Goal: Check status: Check status

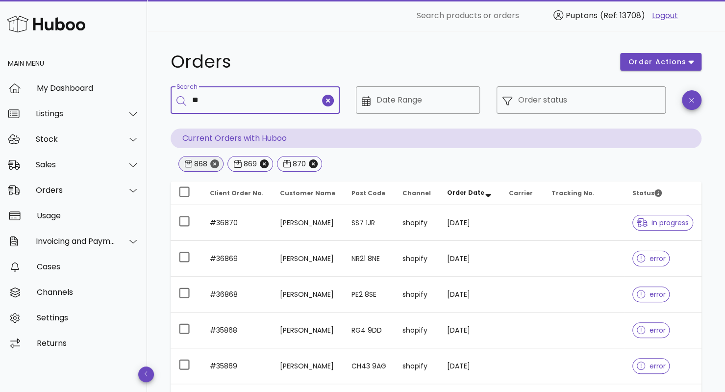
type input "**"
click at [215, 162] on icon "Close" at bounding box center [214, 163] width 9 height 9
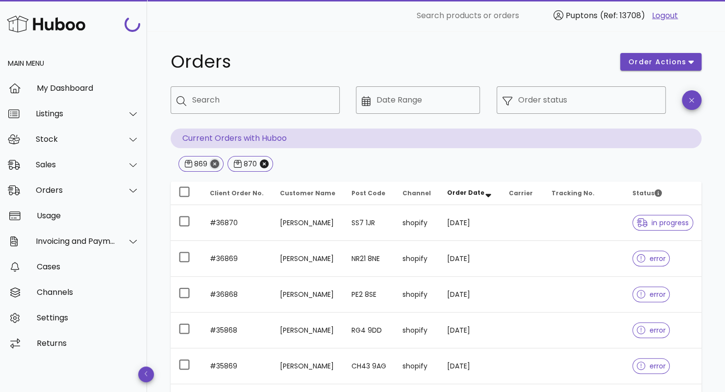
click at [215, 162] on icon "Close" at bounding box center [214, 163] width 9 height 9
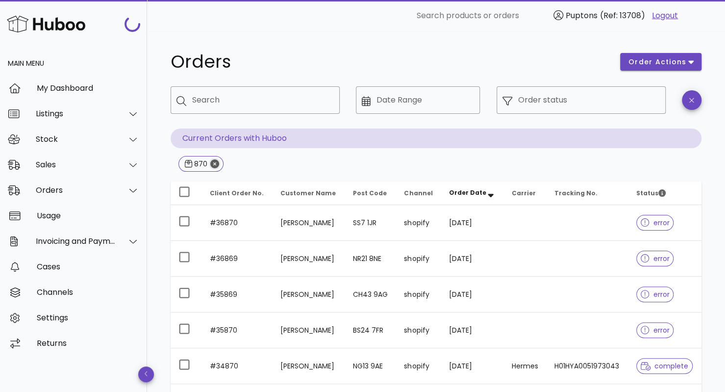
click at [215, 162] on icon "Close" at bounding box center [214, 163] width 9 height 9
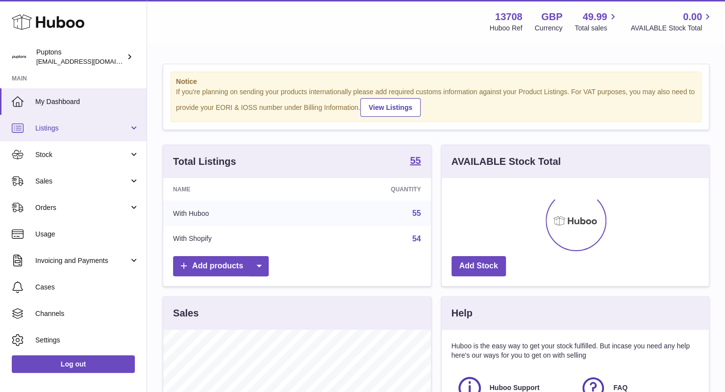
scroll to position [153, 268]
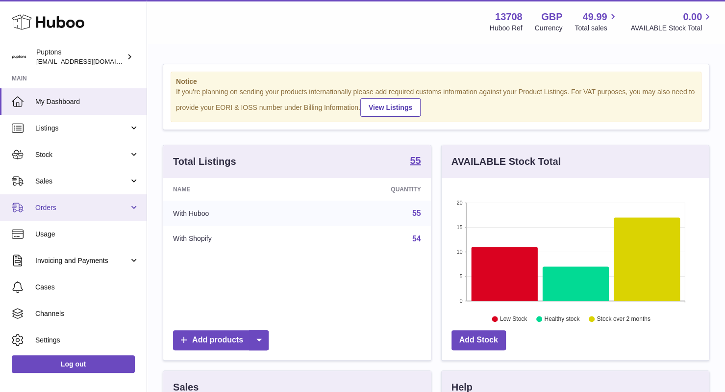
click at [78, 202] on link "Orders" at bounding box center [73, 207] width 147 height 26
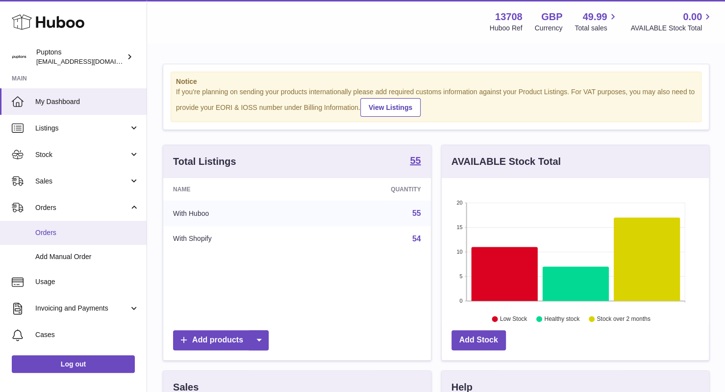
click at [69, 235] on span "Orders" at bounding box center [87, 232] width 104 height 9
